Goal: Task Accomplishment & Management: Manage account settings

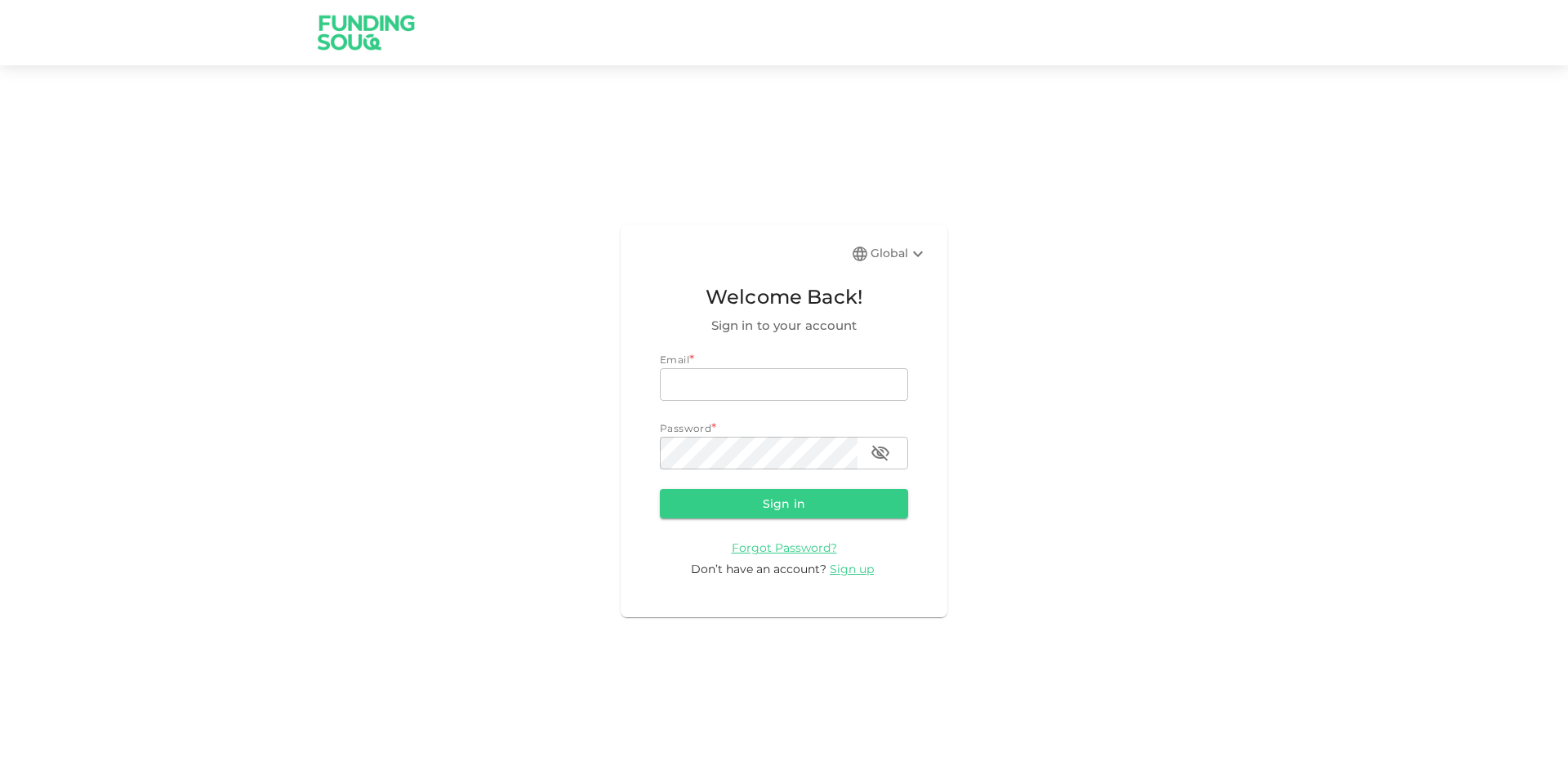
click at [735, 368] on div "Email *" at bounding box center [784, 359] width 249 height 16
click at [740, 387] on input "email" at bounding box center [784, 385] width 249 height 33
type input "[PERSON_NAME][EMAIL_ADDRESS][PERSON_NAME][DOMAIN_NAME]"
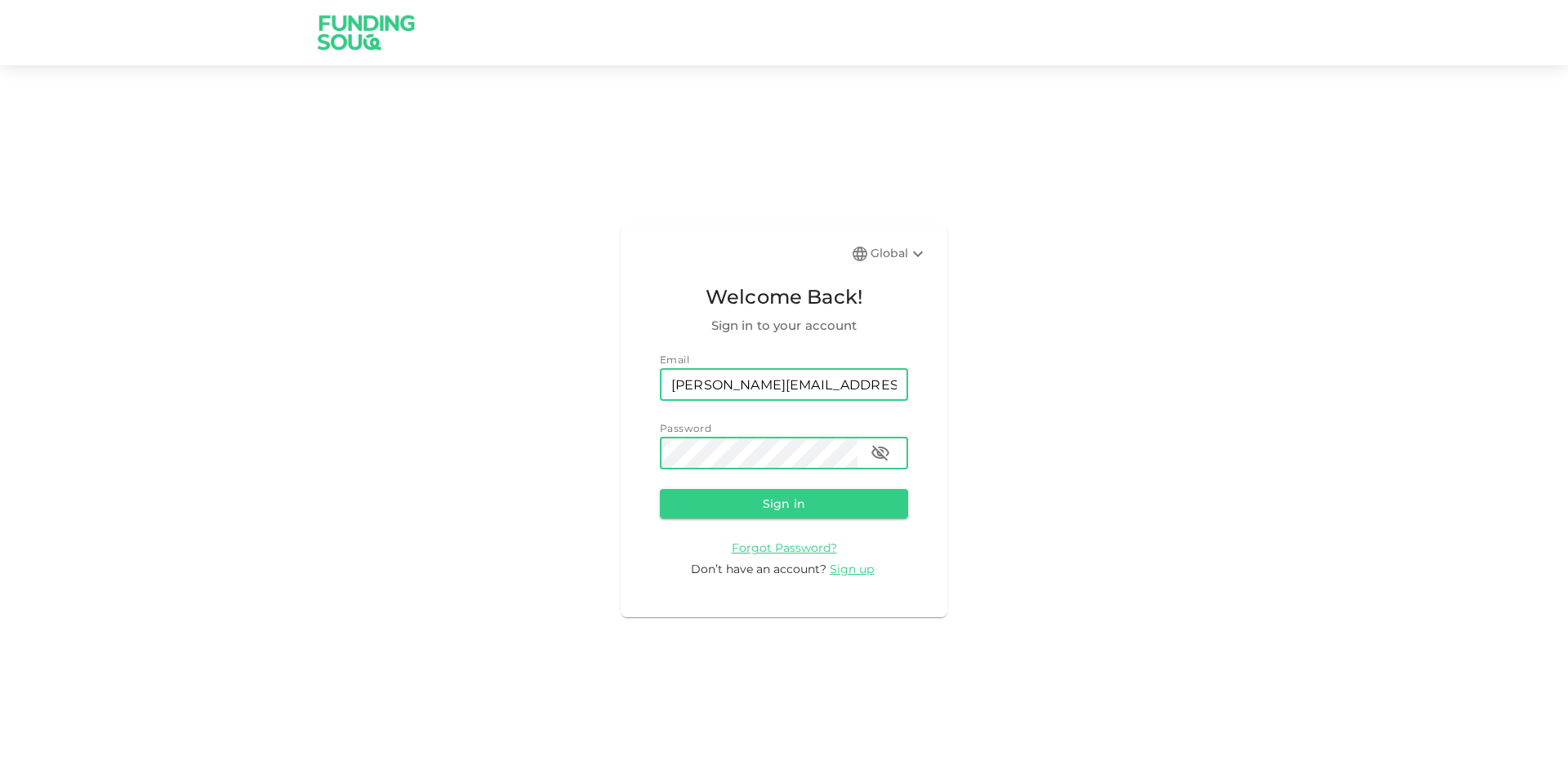
click at [660, 489] on button "Sign in" at bounding box center [784, 503] width 249 height 29
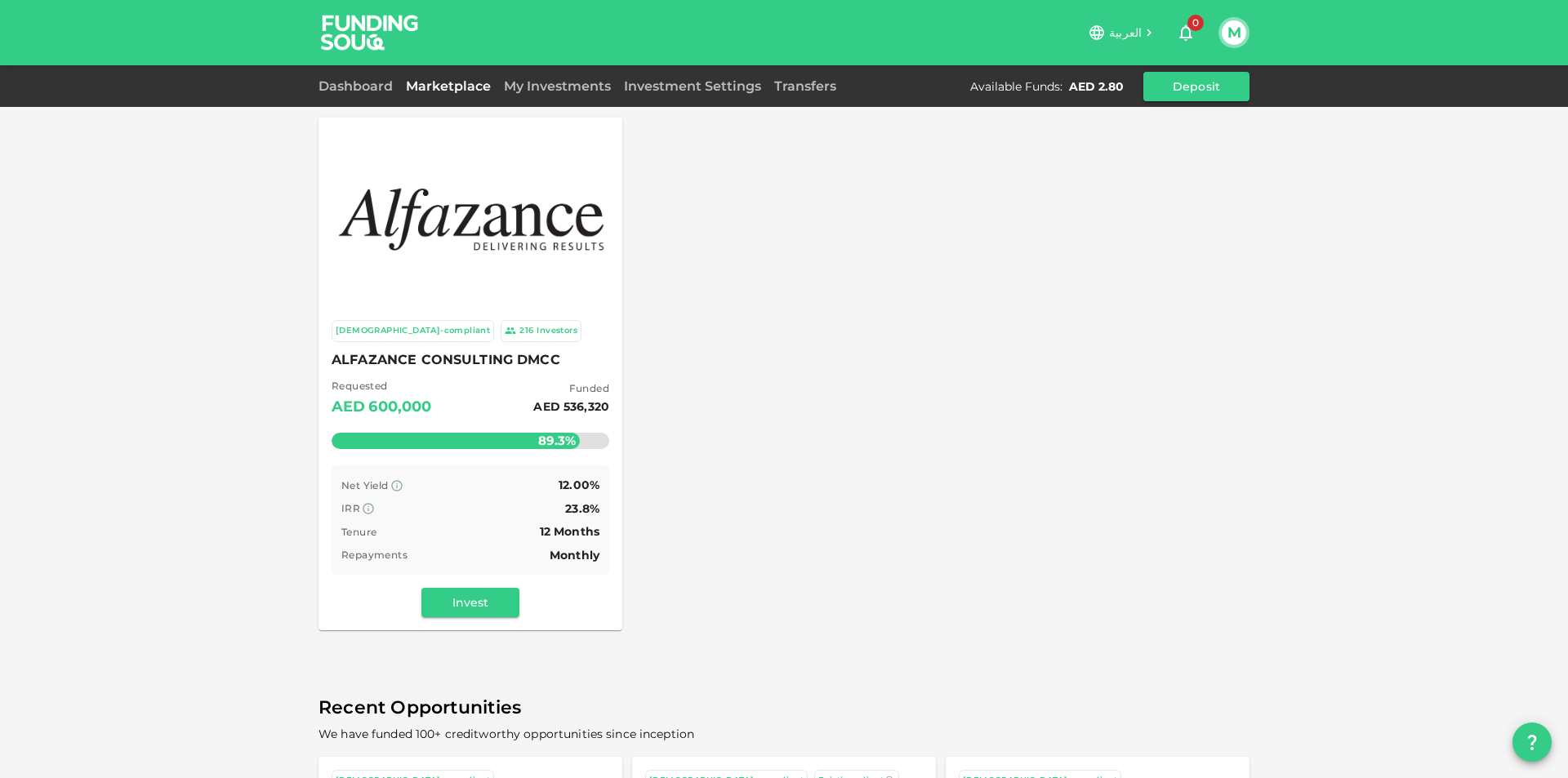
click at [1226, 27] on button "M" at bounding box center [1234, 33] width 25 height 25
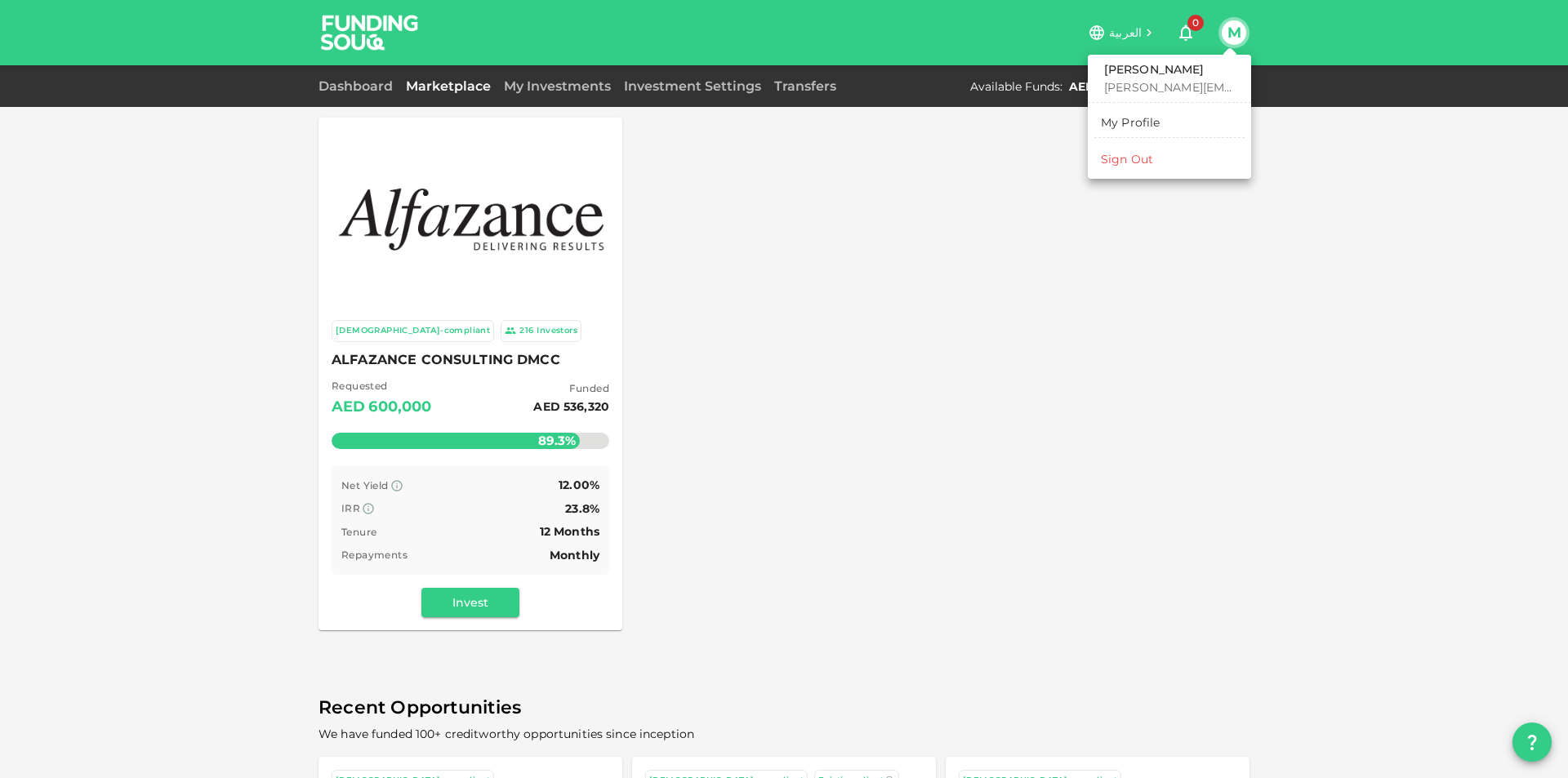
click at [1147, 164] on div "Sign Out" at bounding box center [1126, 159] width 52 height 16
